Goal: Task Accomplishment & Management: Manage account settings

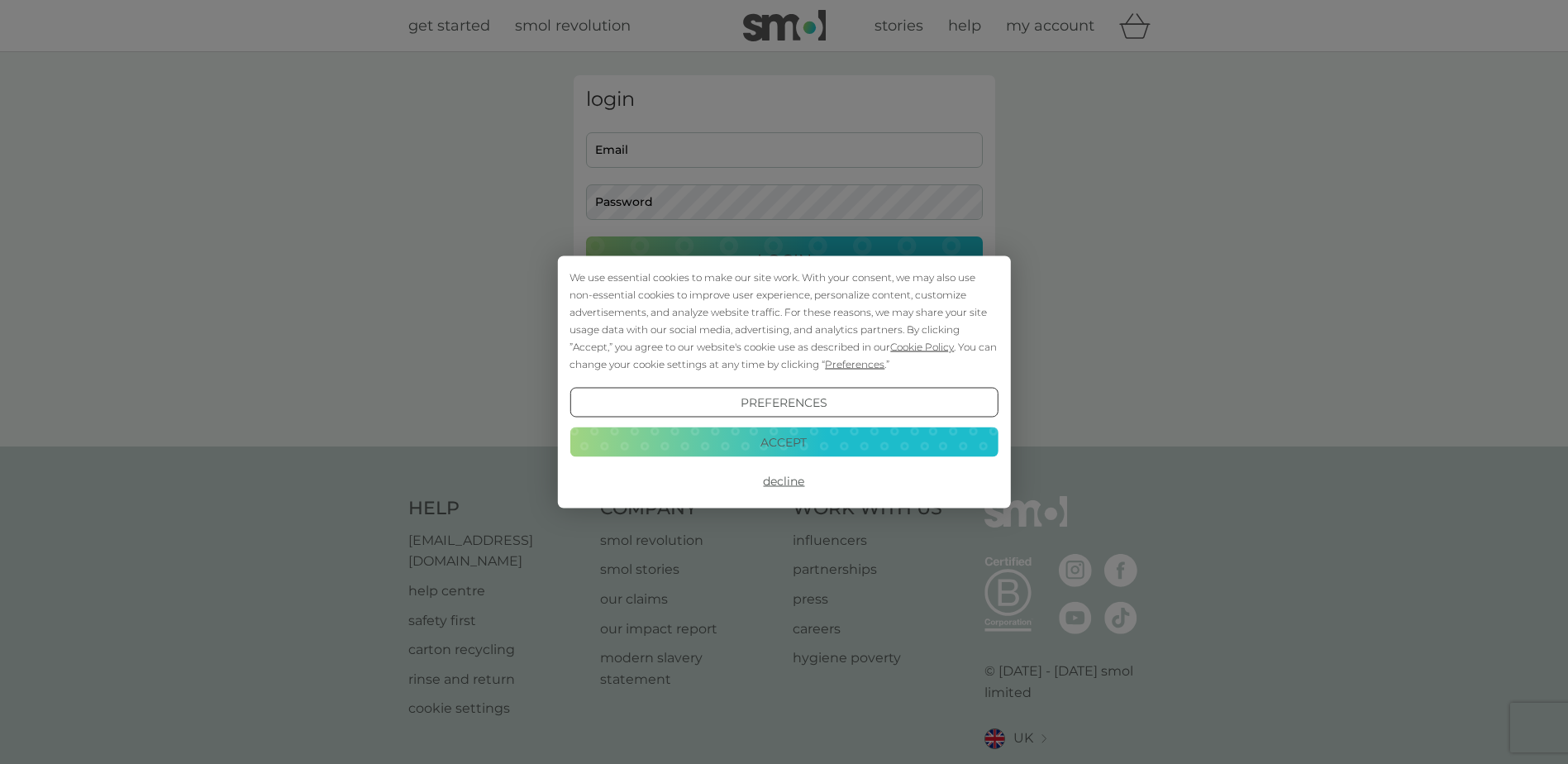
click at [804, 447] on button "Accept" at bounding box center [783, 441] width 428 height 30
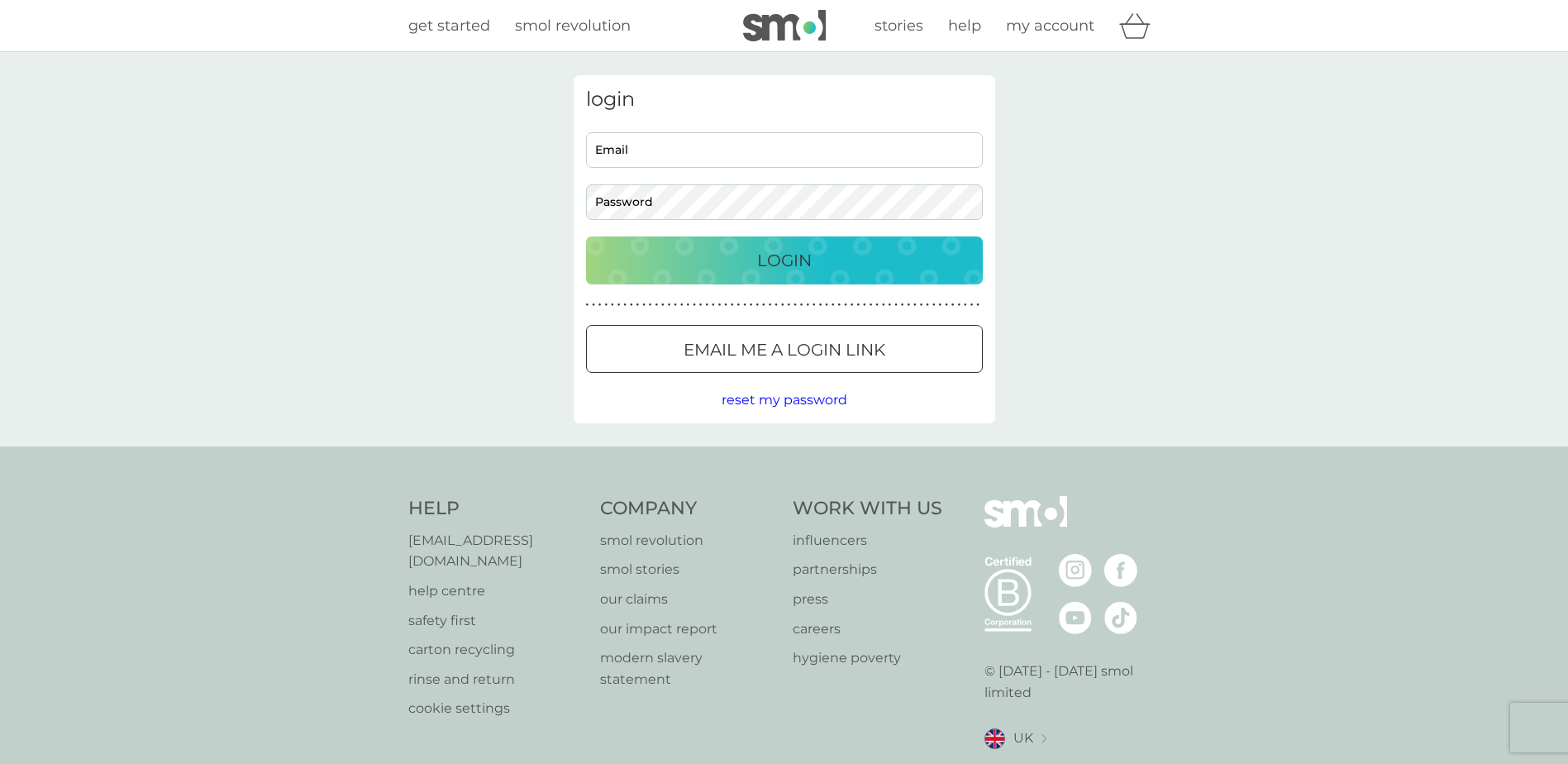
click at [773, 360] on p "Email me a login link" at bounding box center [784, 350] width 201 height 27
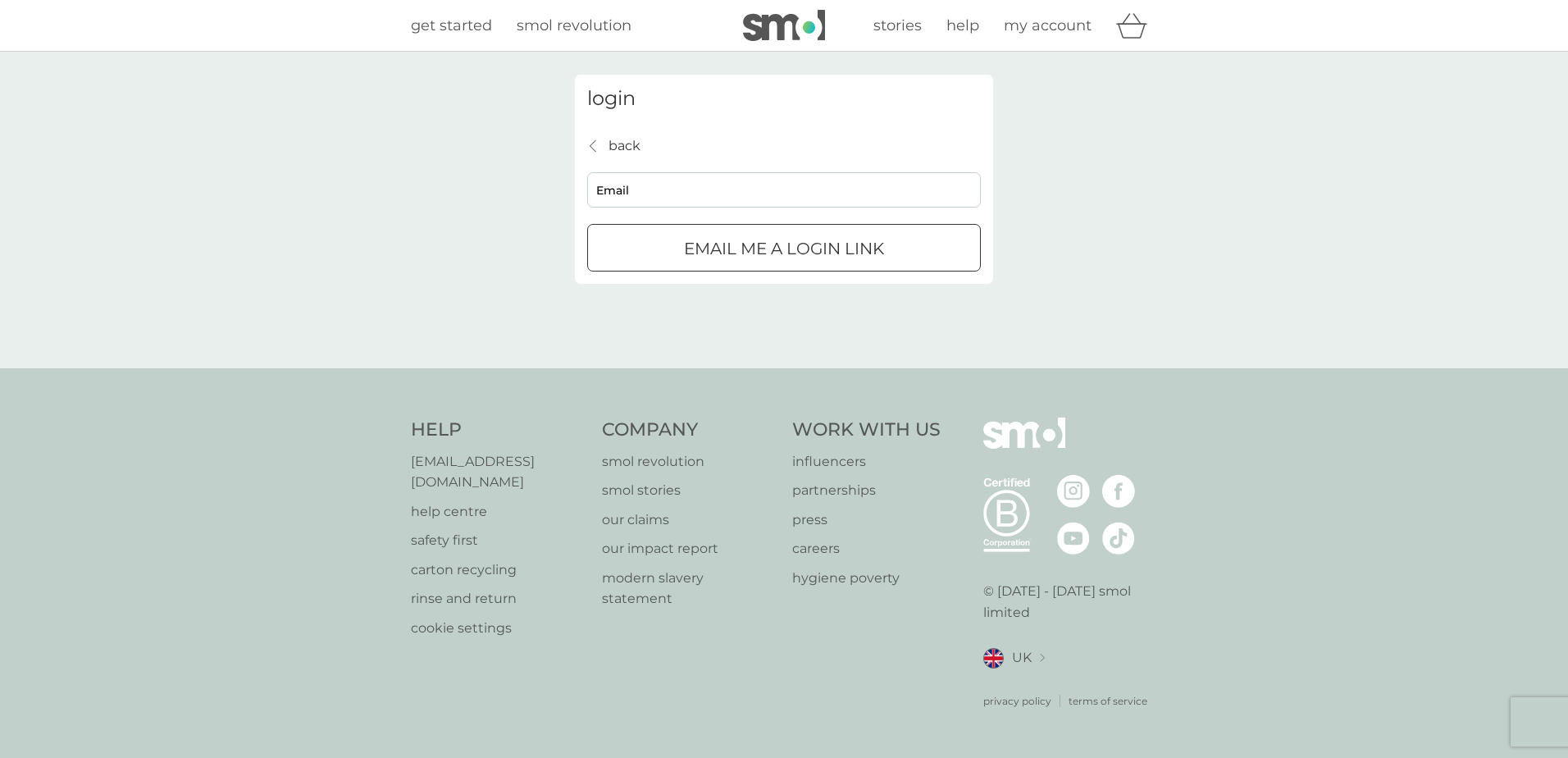
click at [632, 176] on input "Email" at bounding box center [784, 189] width 394 height 35
type input "[EMAIL_ADDRESS][DOMAIN_NAME]"
click at [703, 250] on p "Email me a login link" at bounding box center [784, 249] width 200 height 27
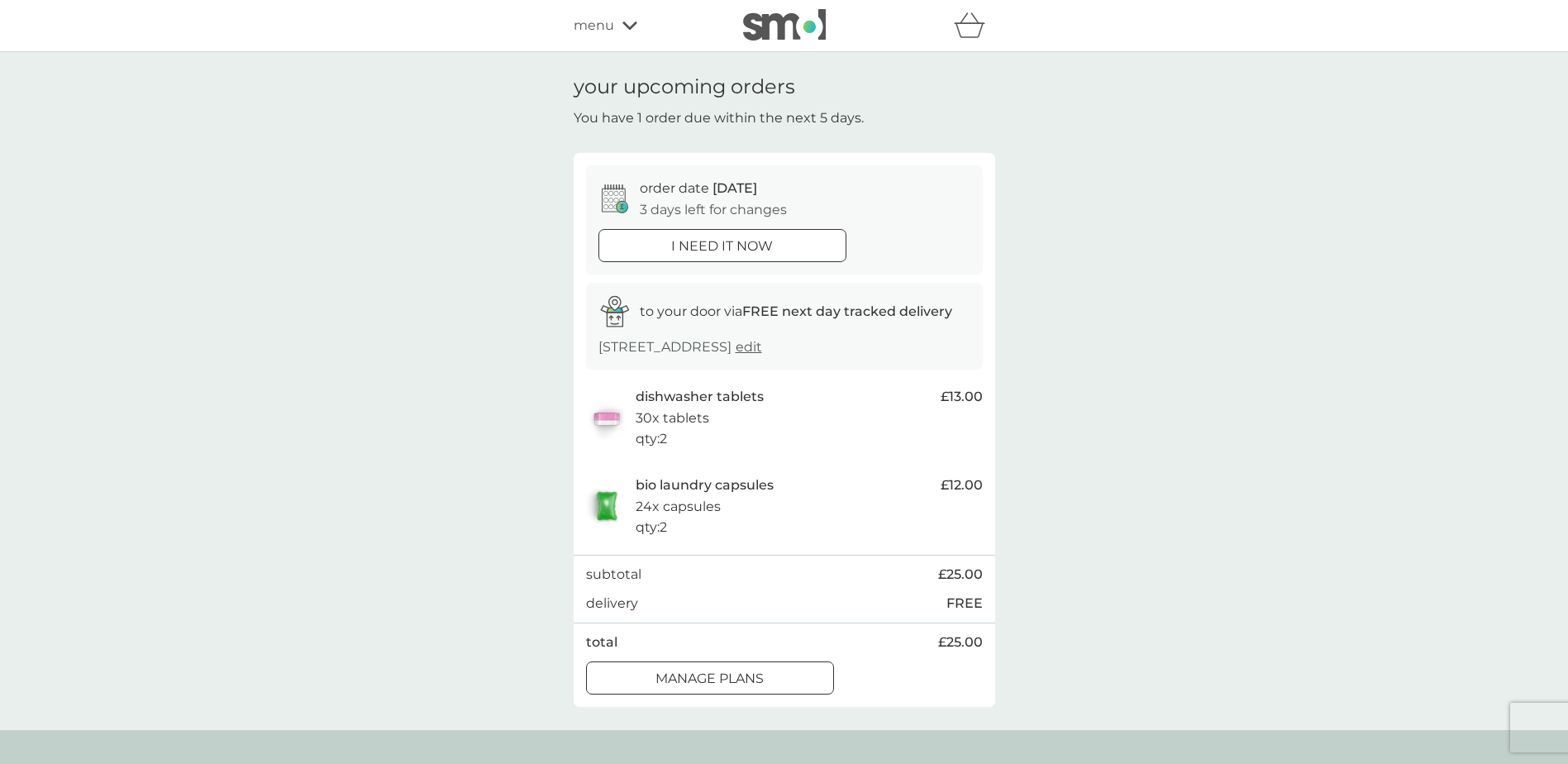
click at [687, 683] on div at bounding box center [710, 679] width 59 height 17
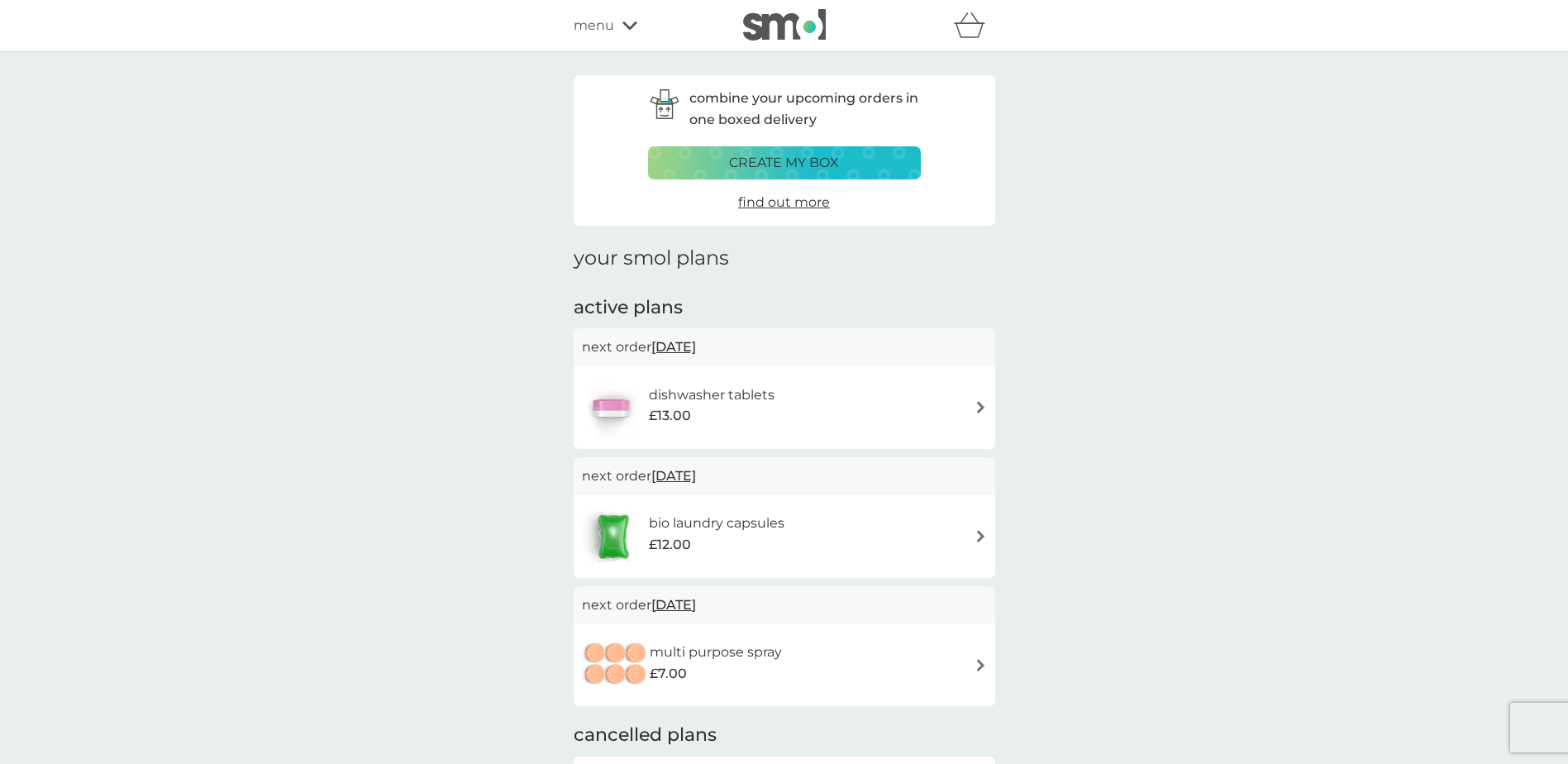
click at [894, 401] on div "dishwasher tablets £13.00" at bounding box center [784, 407] width 405 height 58
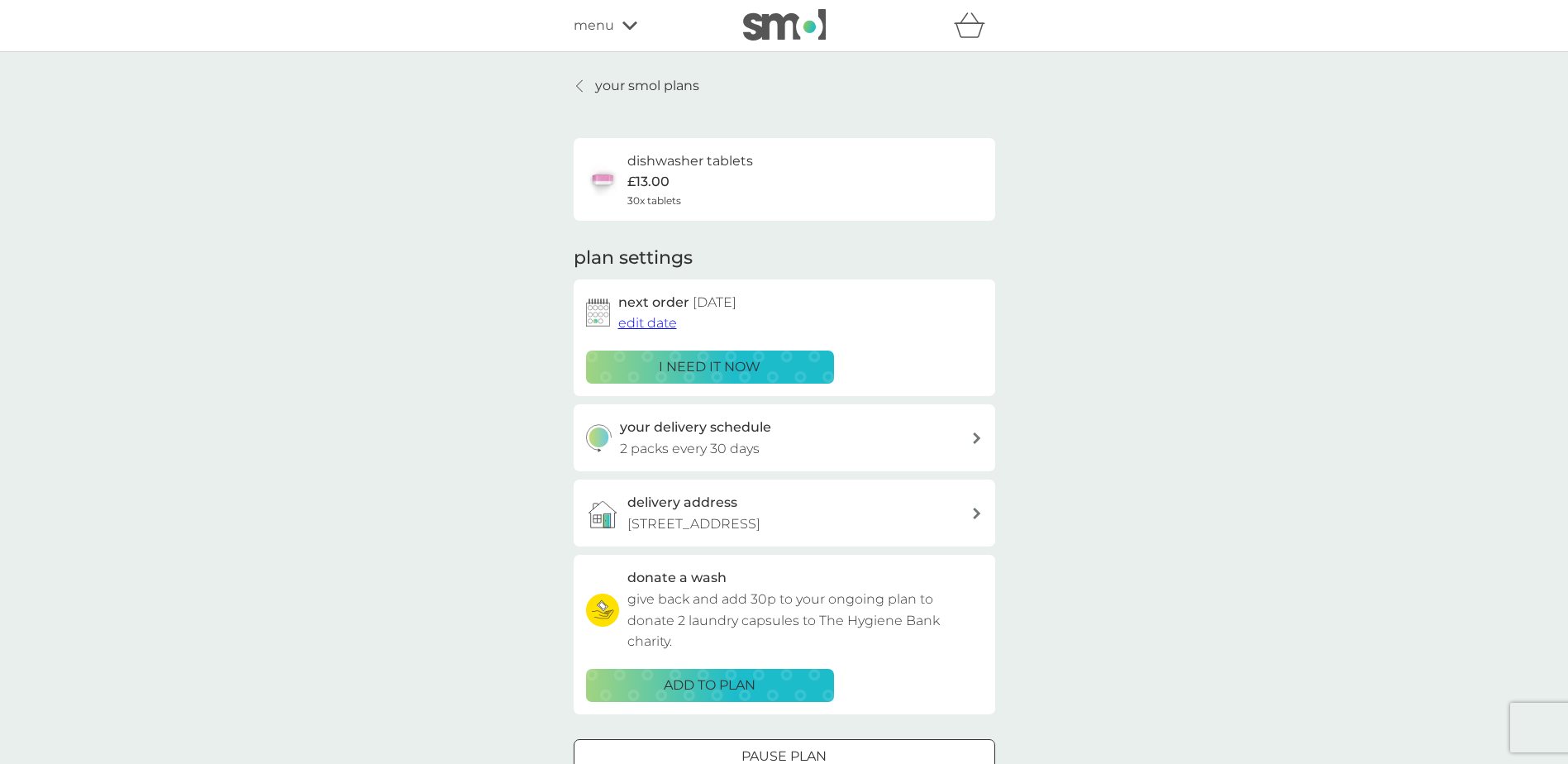
click at [635, 328] on span "edit date" at bounding box center [647, 323] width 58 height 15
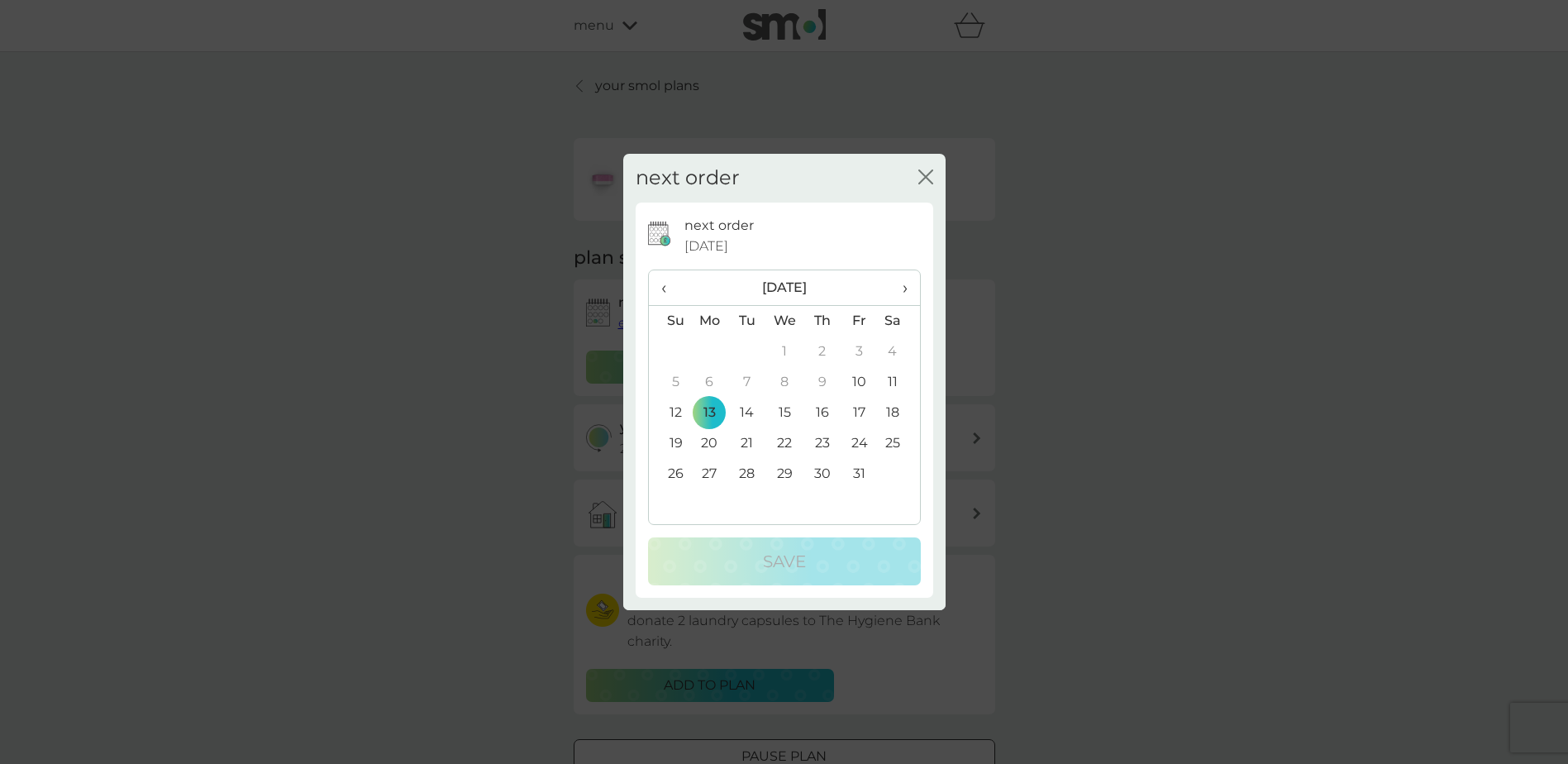
click at [709, 473] on td "27" at bounding box center [710, 475] width 38 height 31
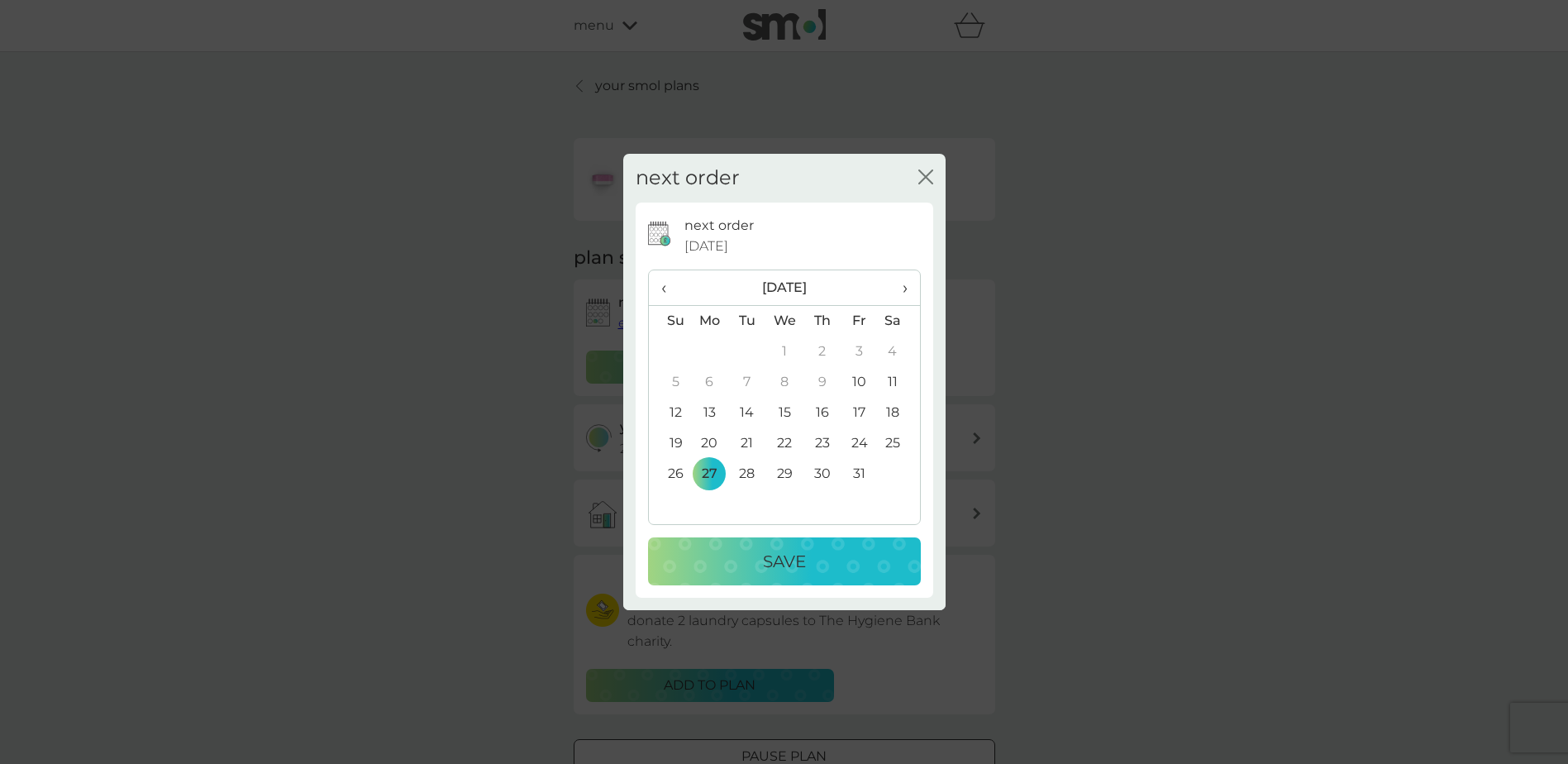
click at [766, 555] on p "Save" at bounding box center [784, 562] width 43 height 27
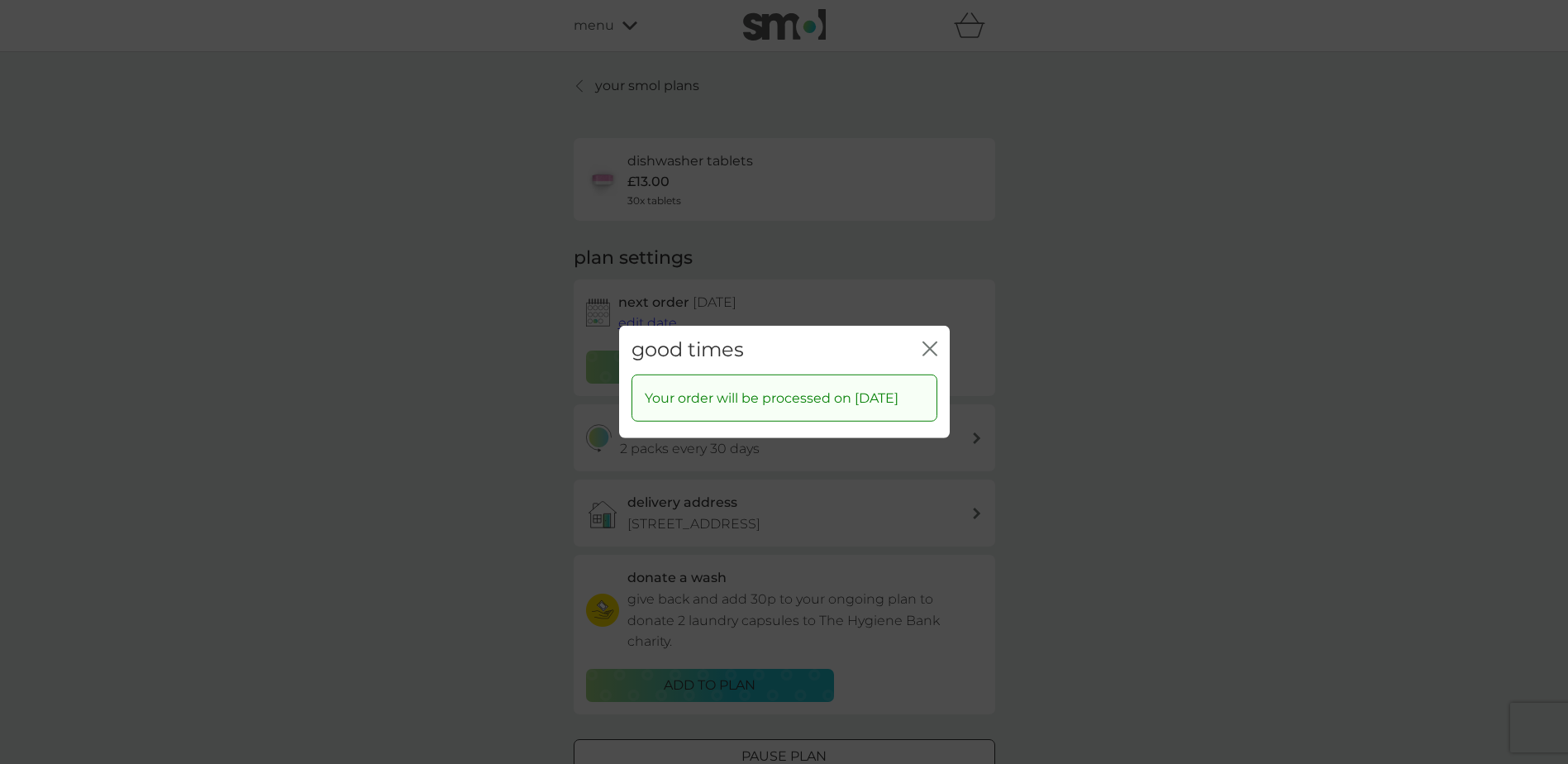
click at [924, 341] on icon "close" at bounding box center [931, 349] width 15 height 15
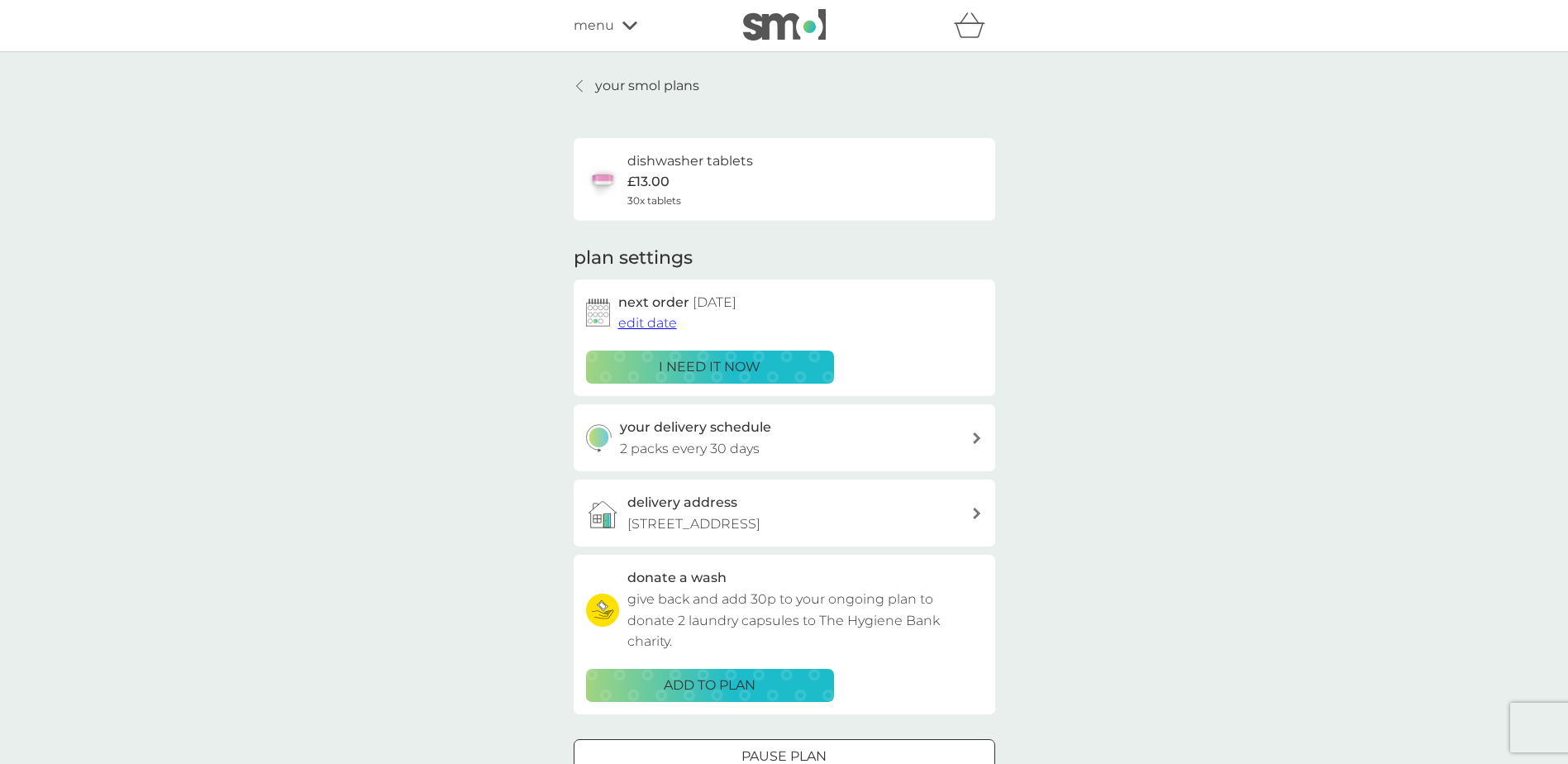
click at [608, 82] on p "your smol plans" at bounding box center [647, 85] width 104 height 21
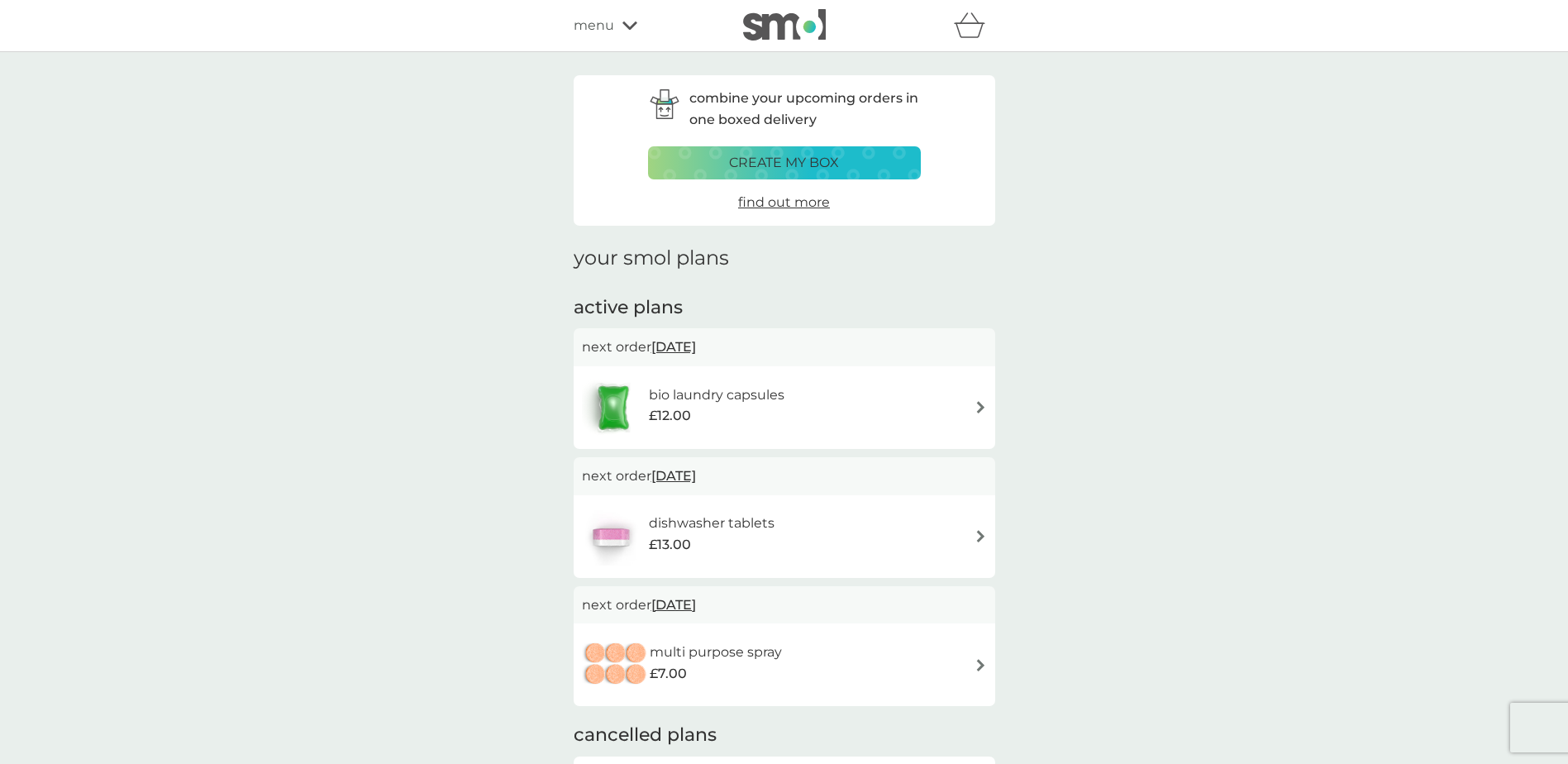
click at [677, 343] on span "13 Oct 2025" at bounding box center [674, 347] width 45 height 33
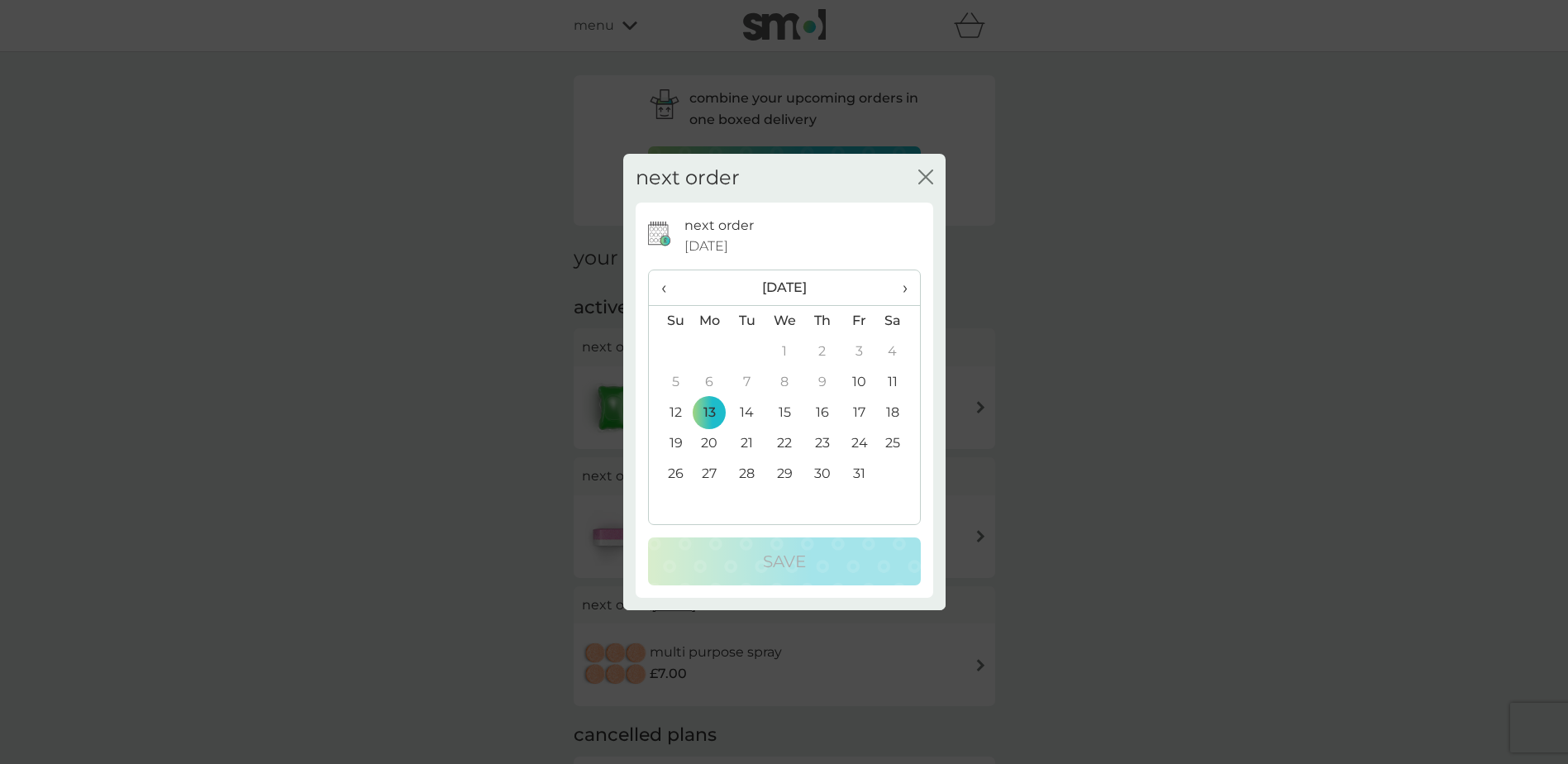
click at [703, 462] on td "27" at bounding box center [710, 475] width 38 height 31
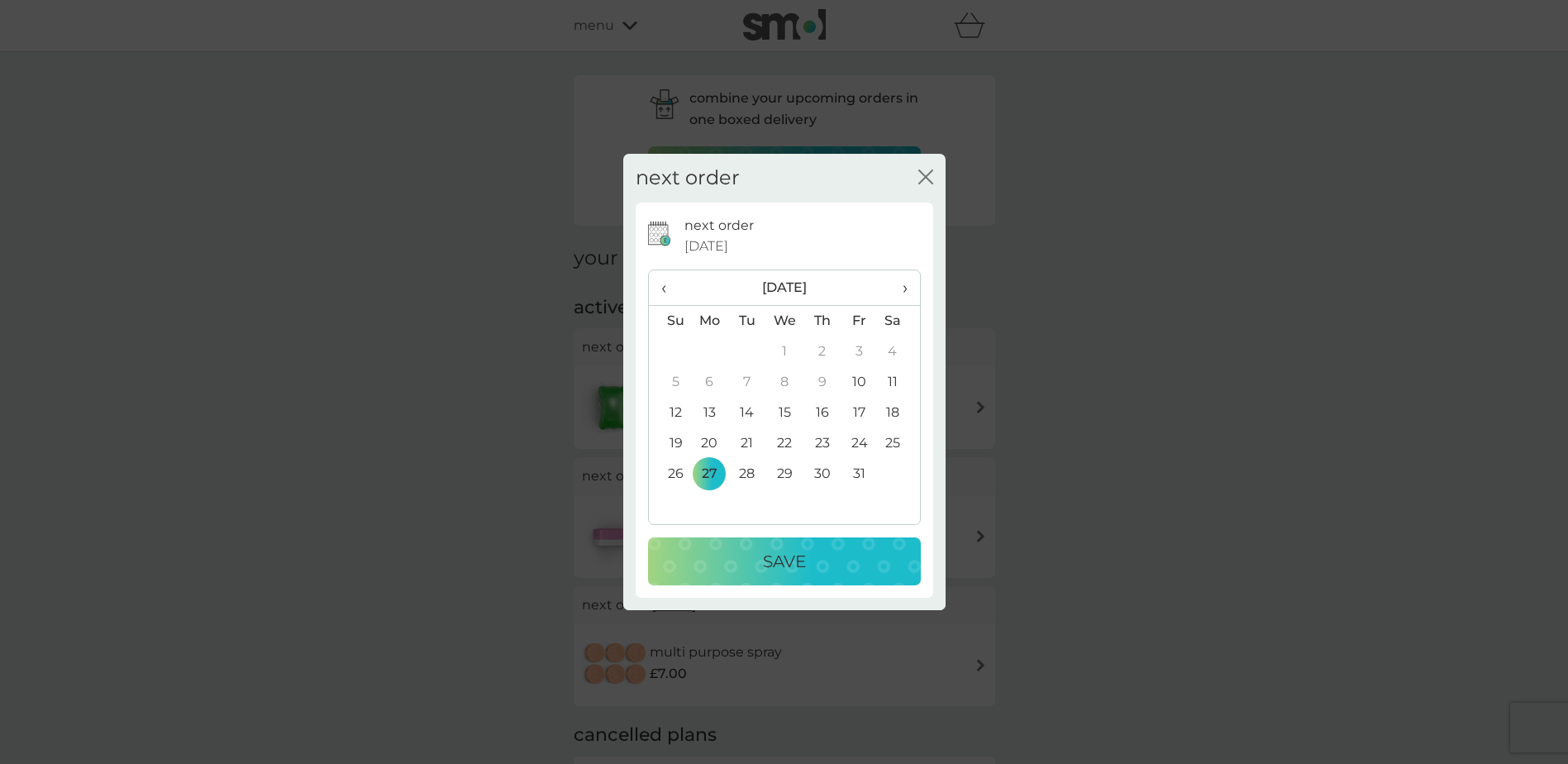
click at [731, 557] on div "Save" at bounding box center [785, 562] width 240 height 27
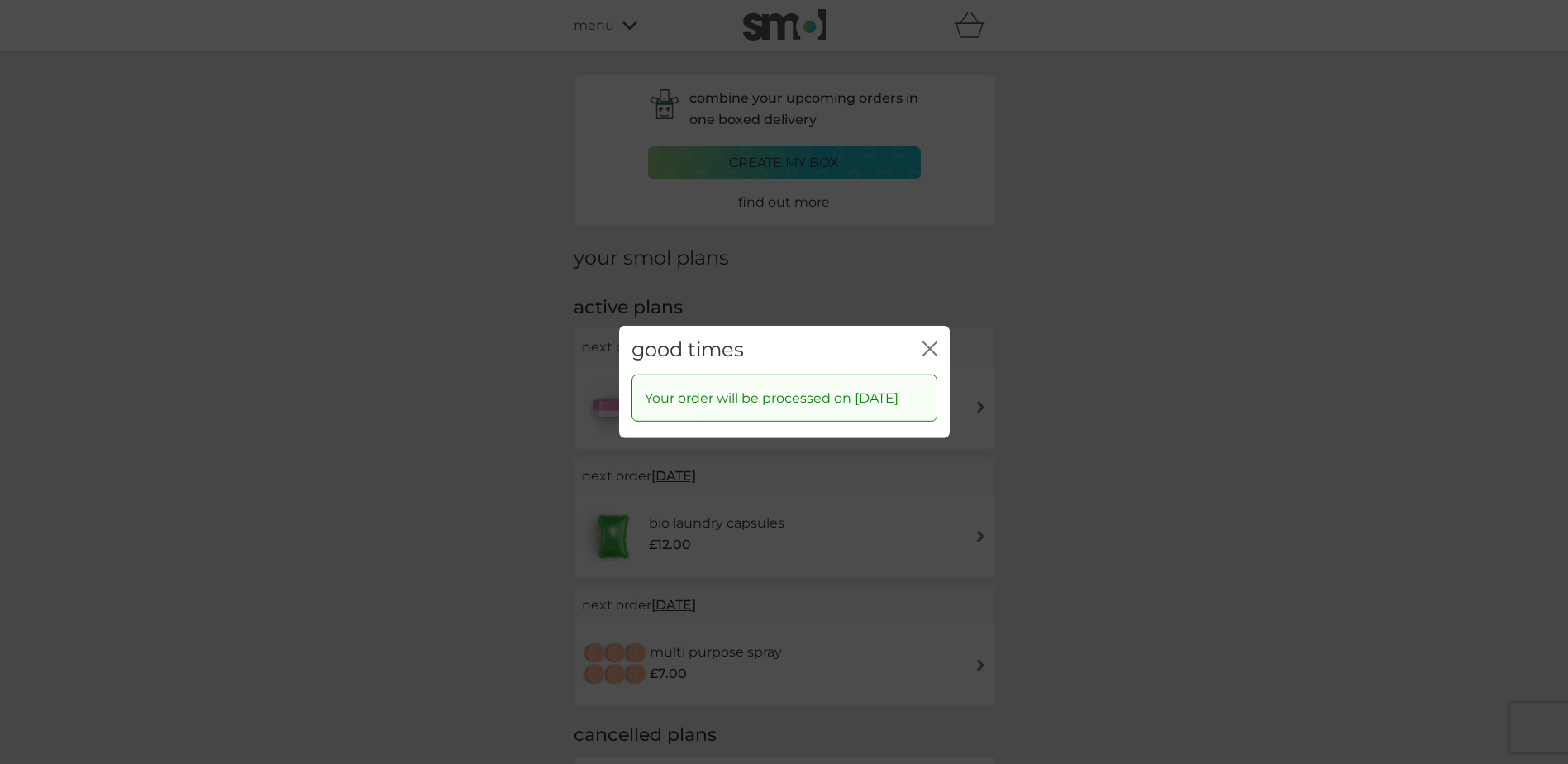
click at [930, 338] on div "close" at bounding box center [931, 350] width 15 height 24
click at [929, 341] on icon "close" at bounding box center [931, 349] width 15 height 15
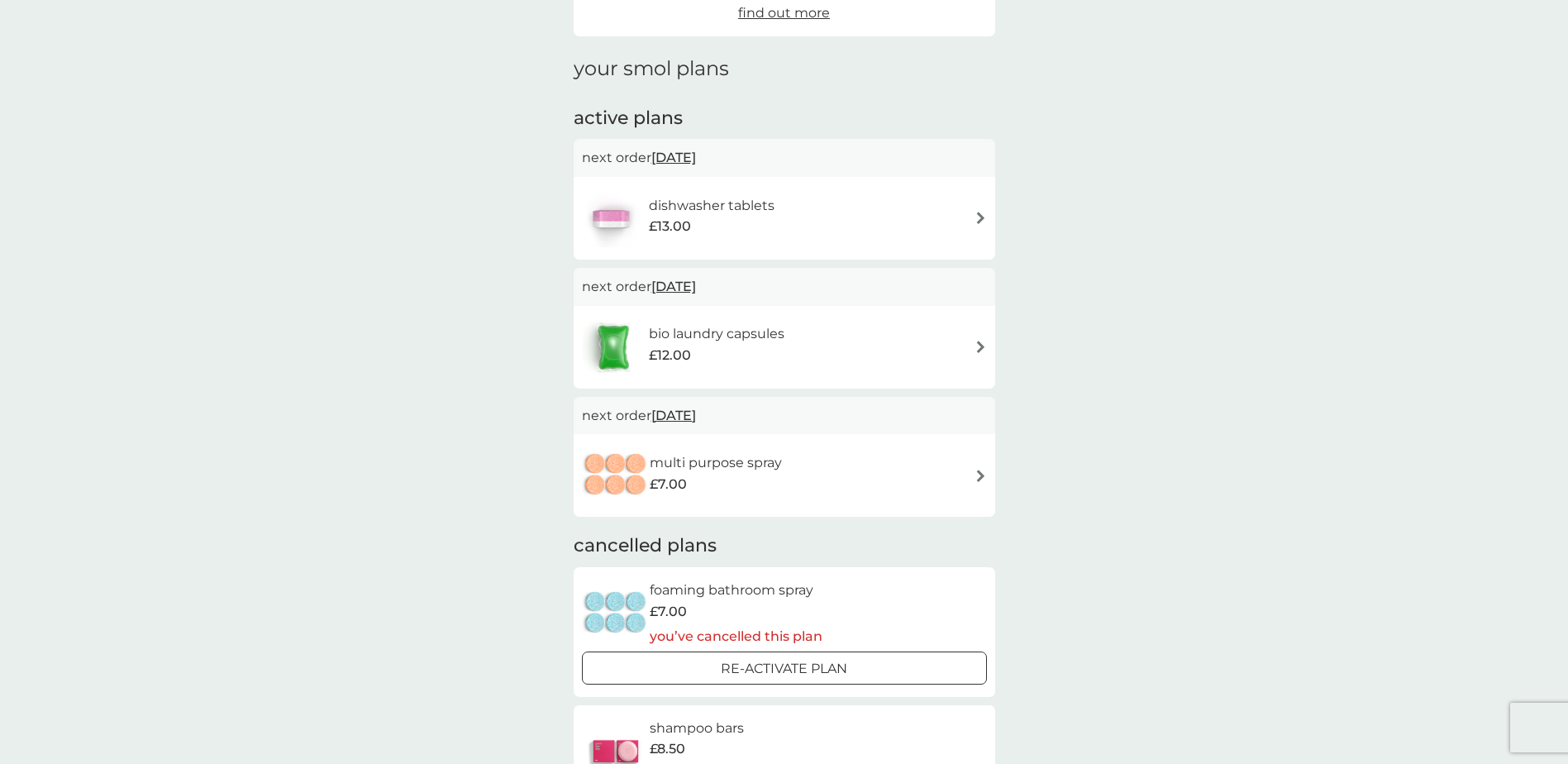
scroll to position [248, 0]
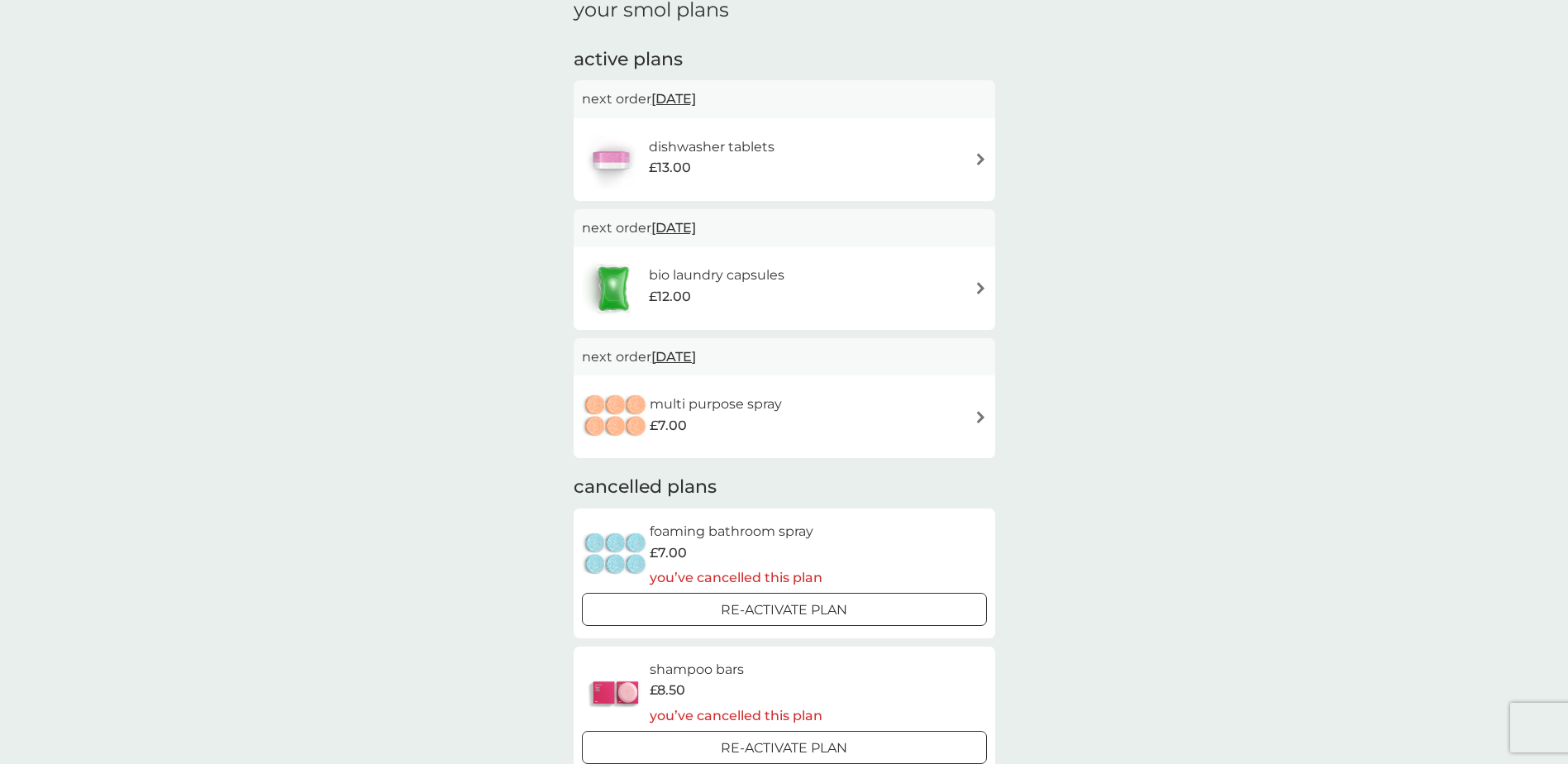
click at [714, 143] on h6 "dishwasher tablets" at bounding box center [711, 147] width 126 height 21
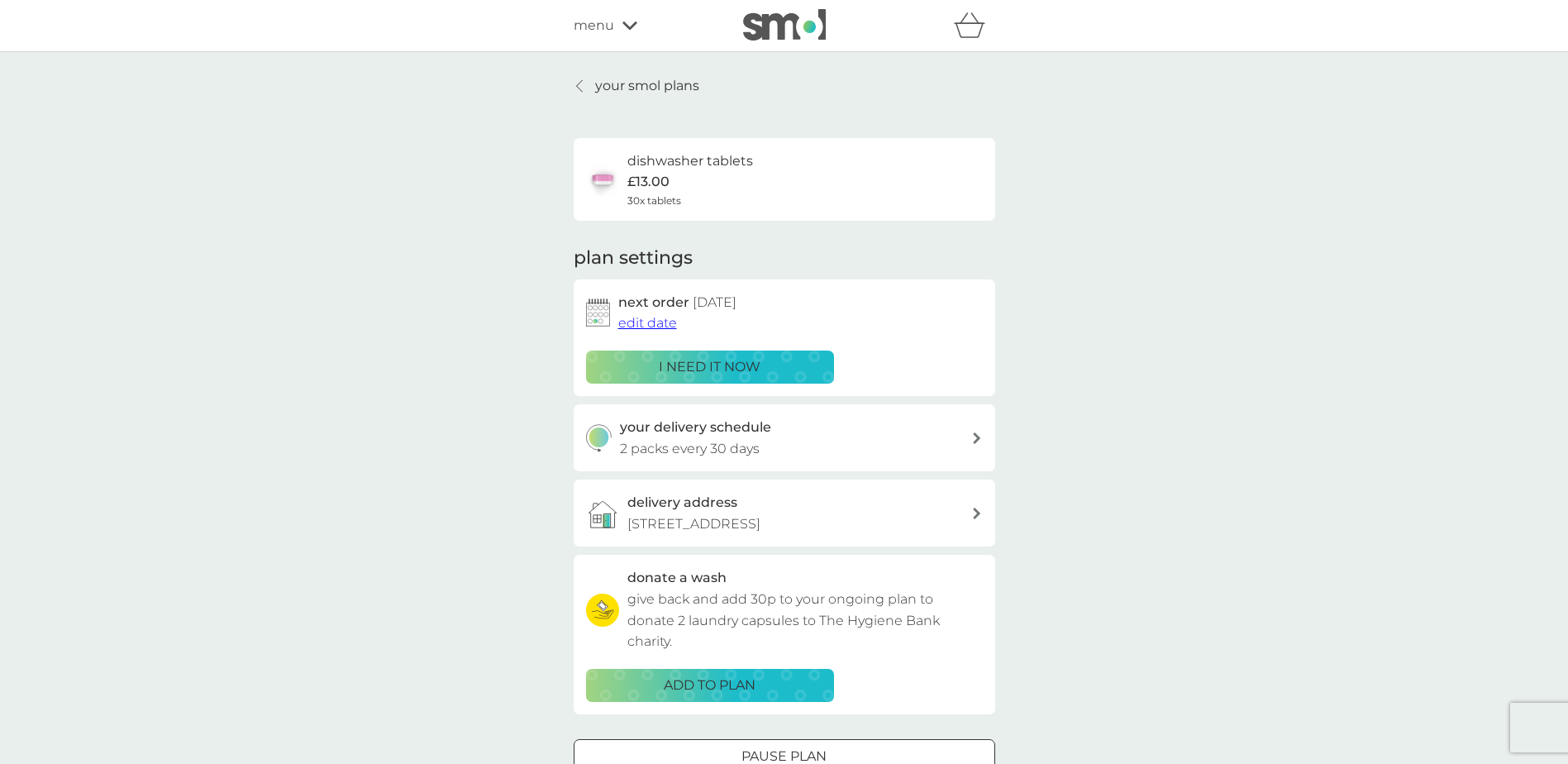
click at [623, 81] on p "your smol plans" at bounding box center [647, 85] width 104 height 21
